Goal: Submit feedback/report problem: Provide input to the site owners about the experience or issues

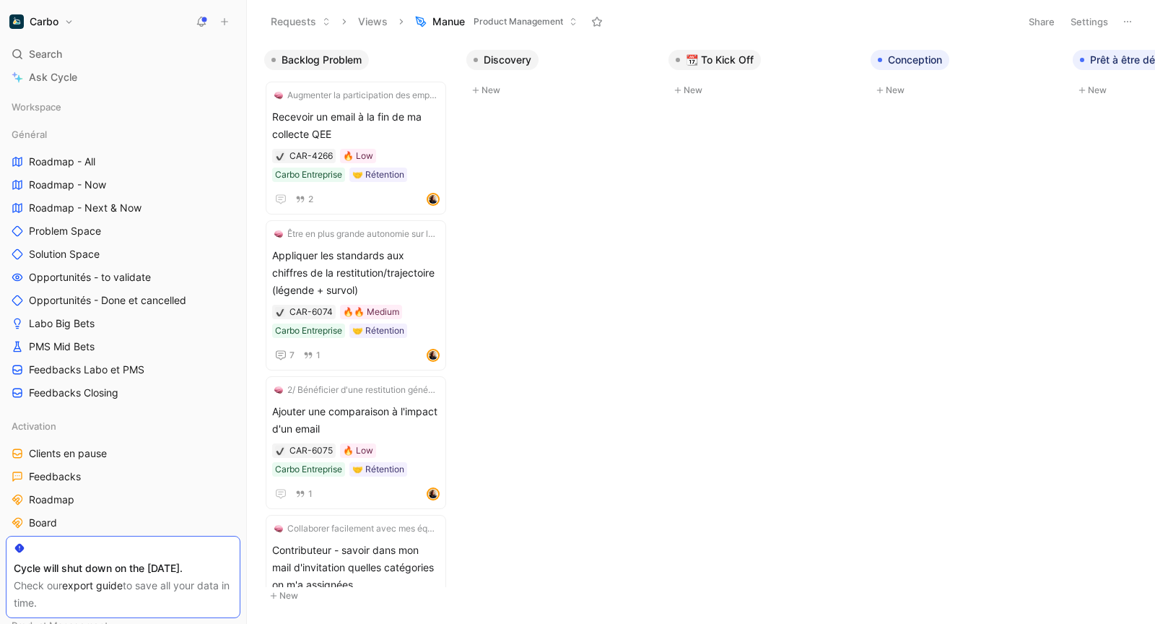
click at [227, 25] on icon at bounding box center [225, 22] width 10 height 10
click at [331, 23] on button "New feedback c" at bounding box center [321, 27] width 155 height 25
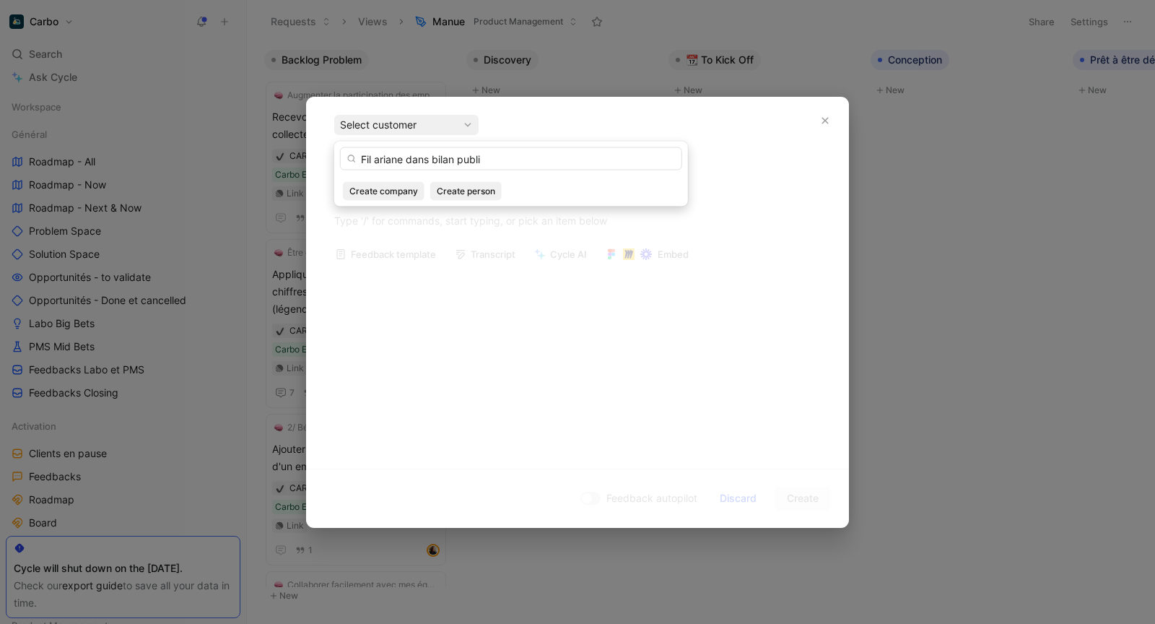
type input "Fil ariane dans bilan public"
click at [513, 160] on input "Fil ariane dans bilan public" at bounding box center [511, 158] width 342 height 23
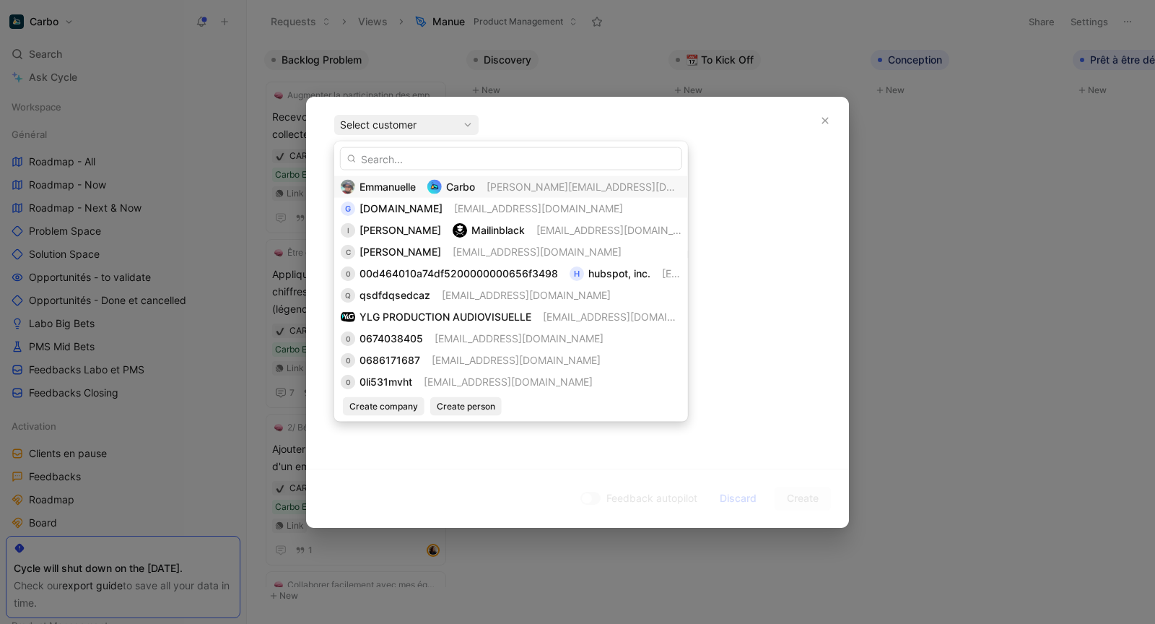
click at [423, 189] on div "[PERSON_NAME] [PERSON_NAME][EMAIL_ADDRESS][DOMAIN_NAME]" at bounding box center [511, 186] width 341 height 17
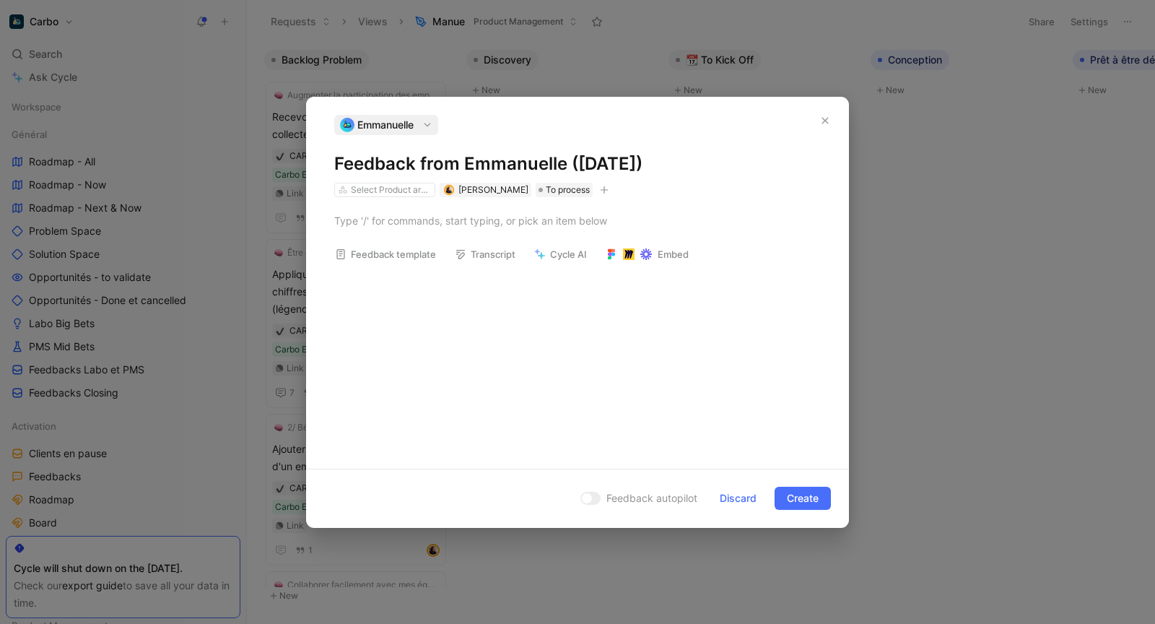
click at [503, 175] on div "[PERSON_NAME] Feedback from Emmanuelle ([DATE]) Select Product areas [PERSON_NA…" at bounding box center [577, 156] width 487 height 82
click at [519, 168] on h1 "Feedback from Emmanuelle ([DATE])" at bounding box center [577, 163] width 487 height 23
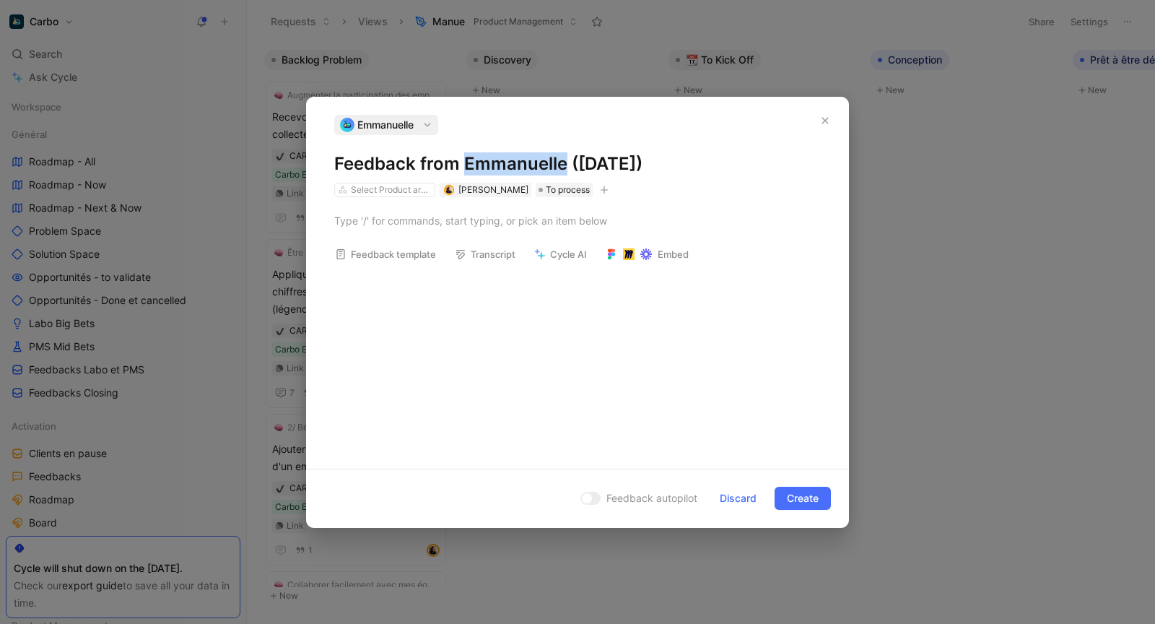
click at [519, 167] on h1 "Feedback from Emmanuelle ([DATE])" at bounding box center [577, 163] width 487 height 23
click at [500, 222] on div at bounding box center [577, 220] width 487 height 15
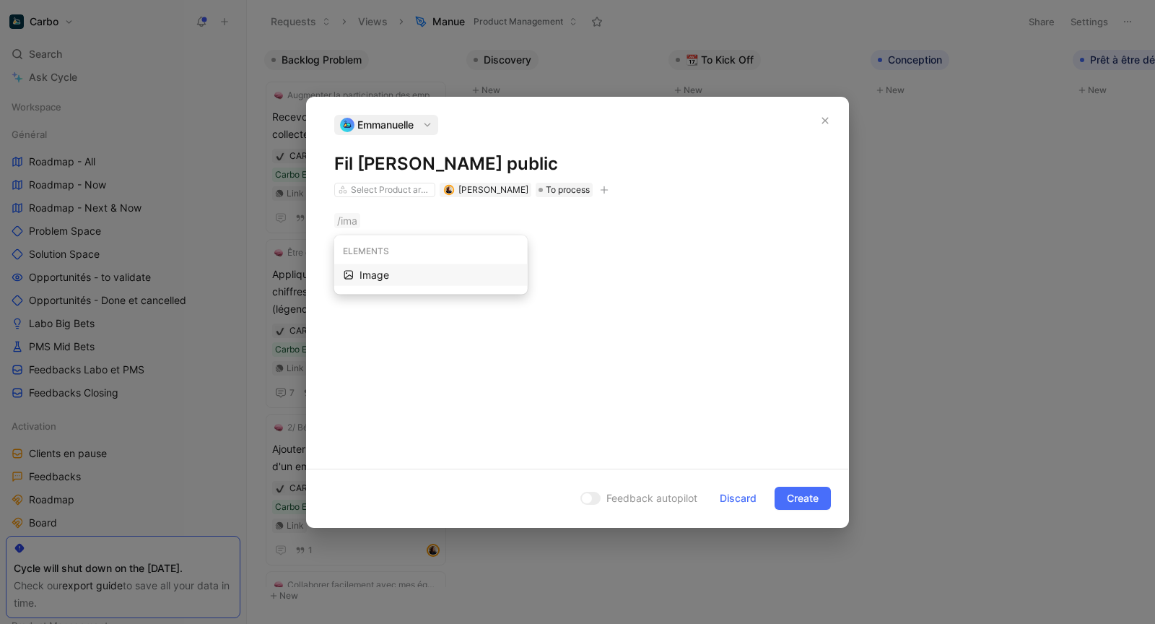
click at [429, 274] on div "Image" at bounding box center [439, 274] width 159 height 17
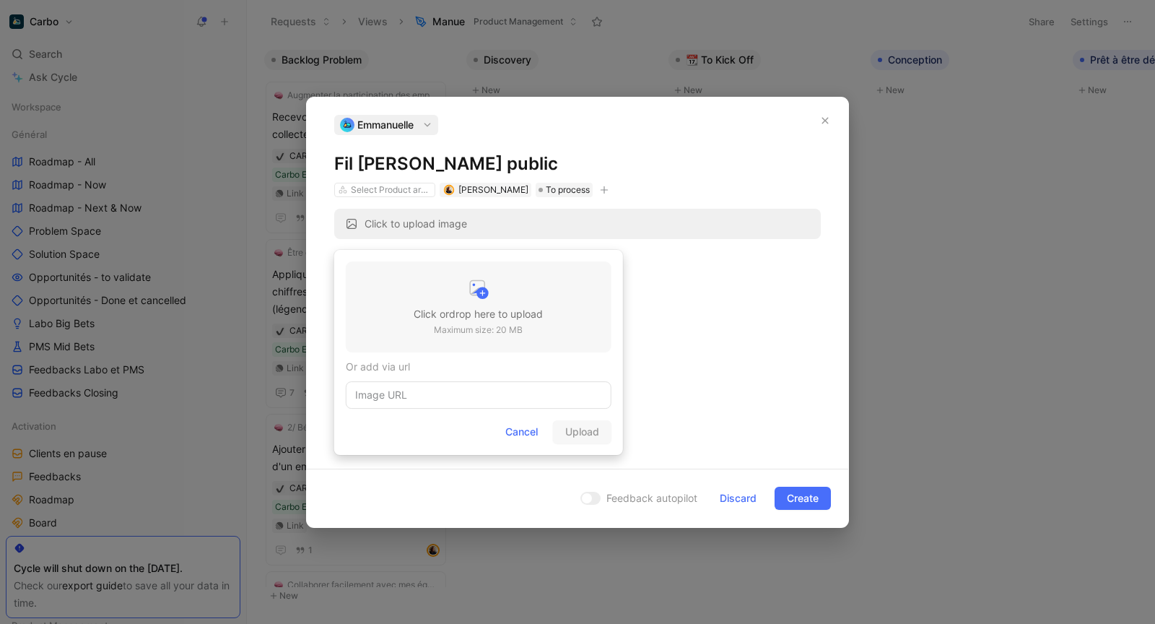
click at [478, 304] on div at bounding box center [478, 291] width 129 height 29
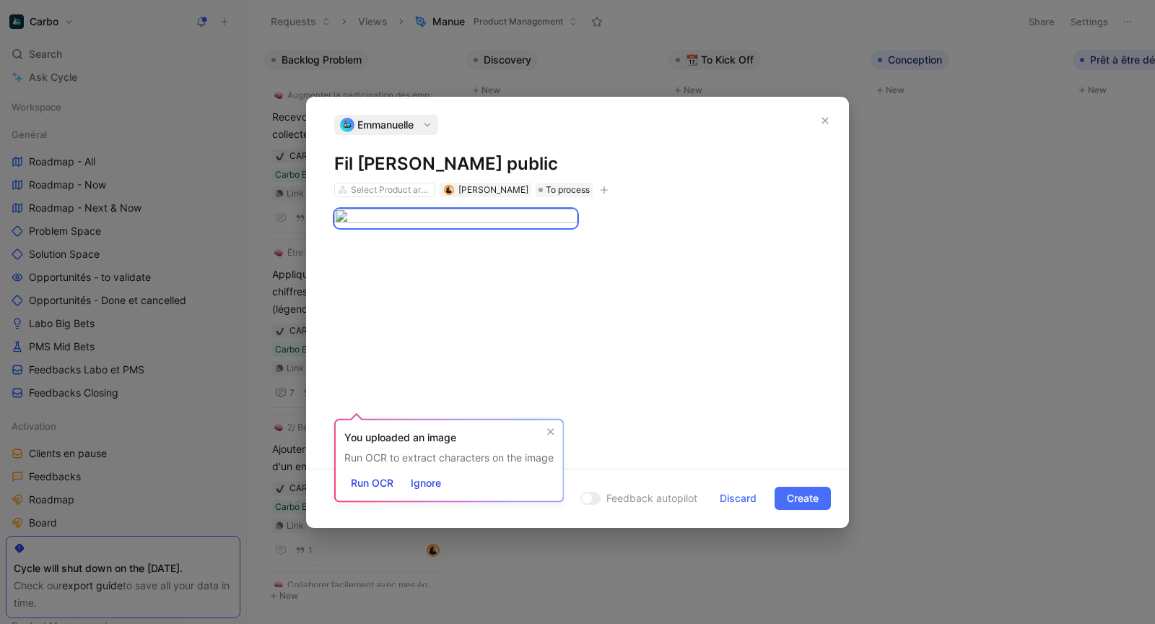
click at [474, 424] on div "You uploaded an image Run OCR to extract characters on the image Run OCR Ignore" at bounding box center [449, 461] width 230 height 84
click at [428, 496] on div "You uploaded an image Run OCR to extract characters on the image Run OCR Ignore" at bounding box center [449, 461] width 230 height 84
click at [428, 487] on span "Ignore" at bounding box center [426, 482] width 30 height 17
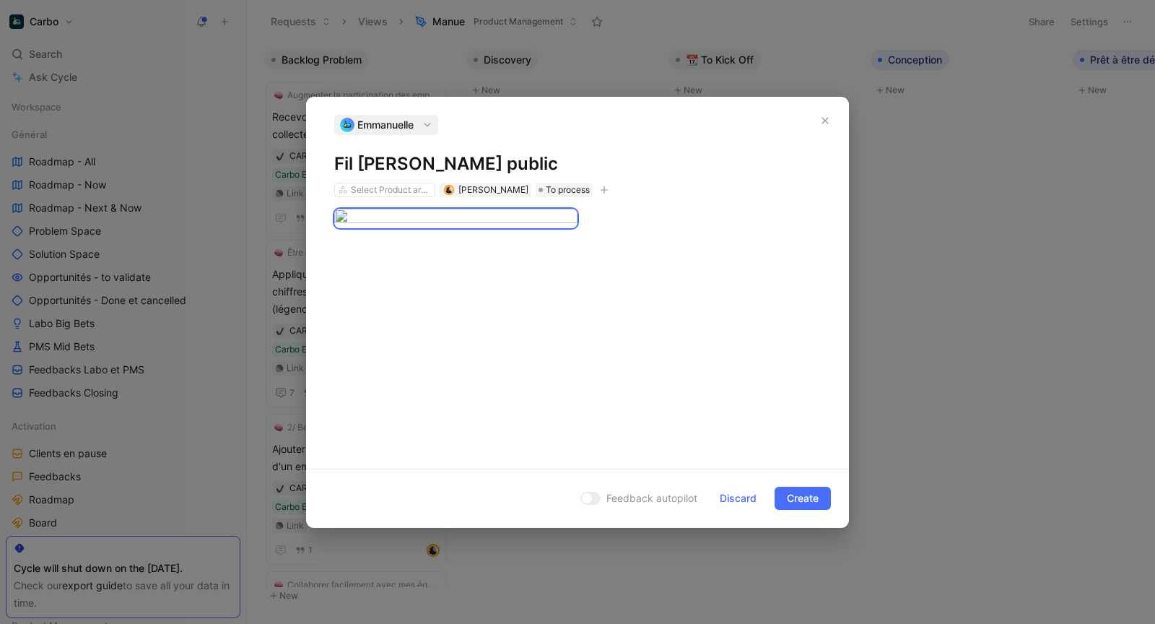
click at [460, 451] on div at bounding box center [578, 327] width 542 height 260
click at [484, 438] on div at bounding box center [578, 327] width 542 height 260
click at [497, 424] on div at bounding box center [578, 327] width 542 height 260
click at [581, 240] on div at bounding box center [578, 218] width 542 height 43
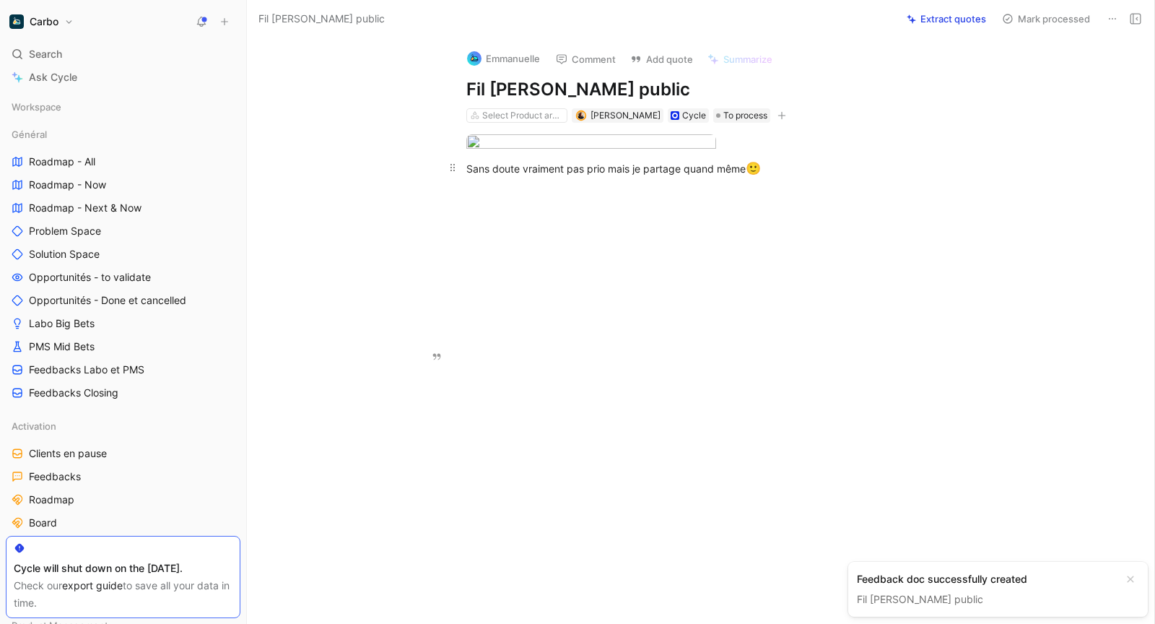
click at [764, 178] on div "Sans doute vraiment pas prio mais je partage quand même 🙂" at bounding box center [716, 169] width 500 height 19
